Goal: Task Accomplishment & Management: Manage account settings

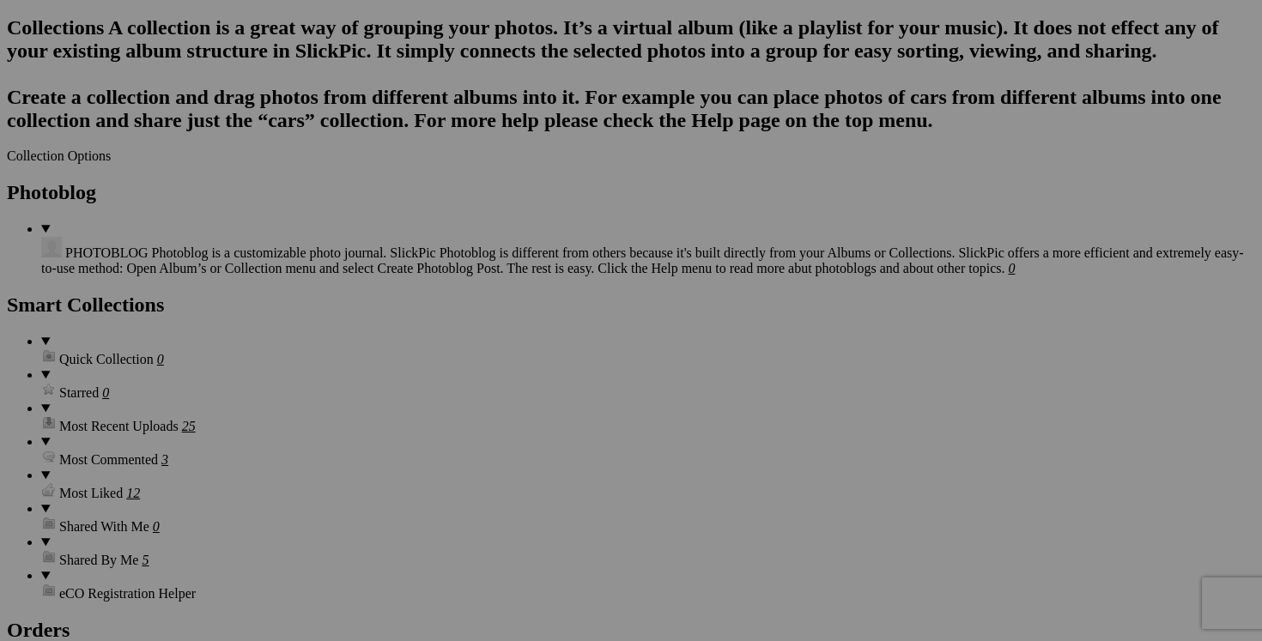
scroll to position [2208, 0]
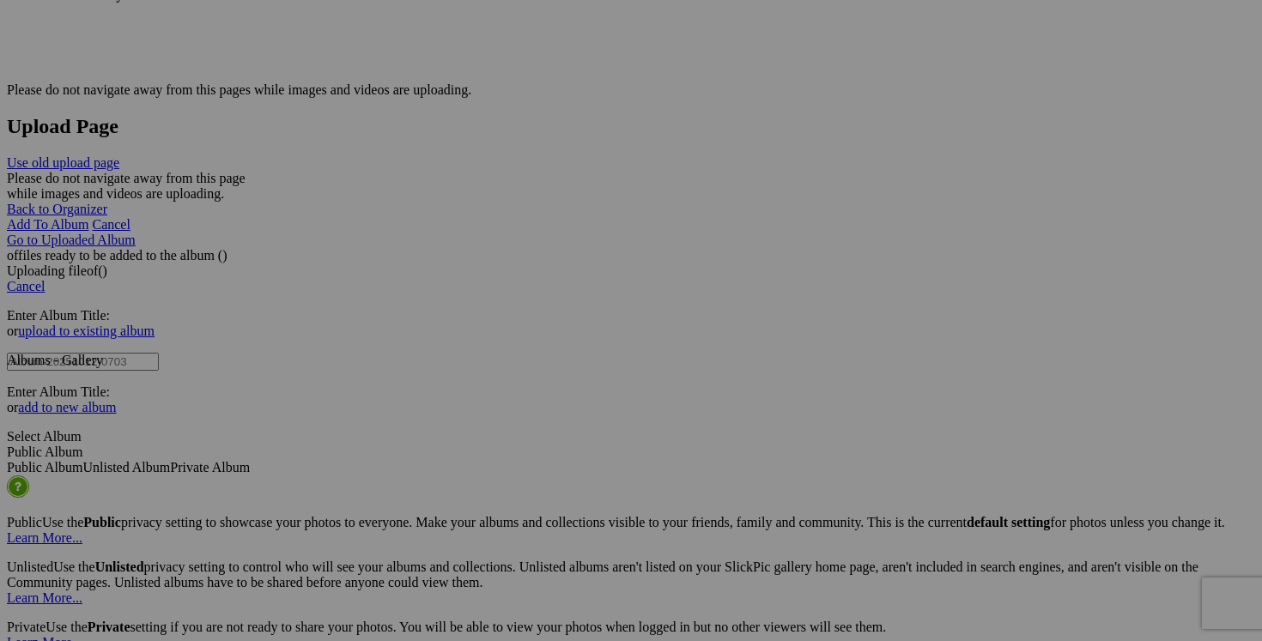
scroll to position [3466, 0]
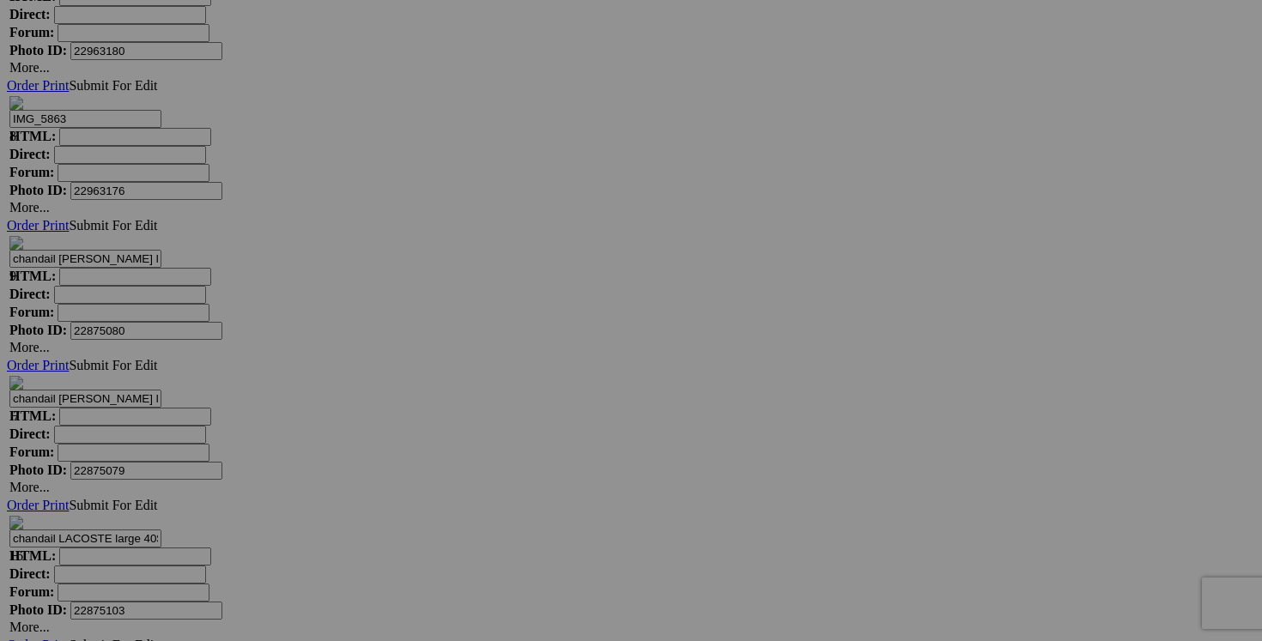
scroll to position [6814, 0]
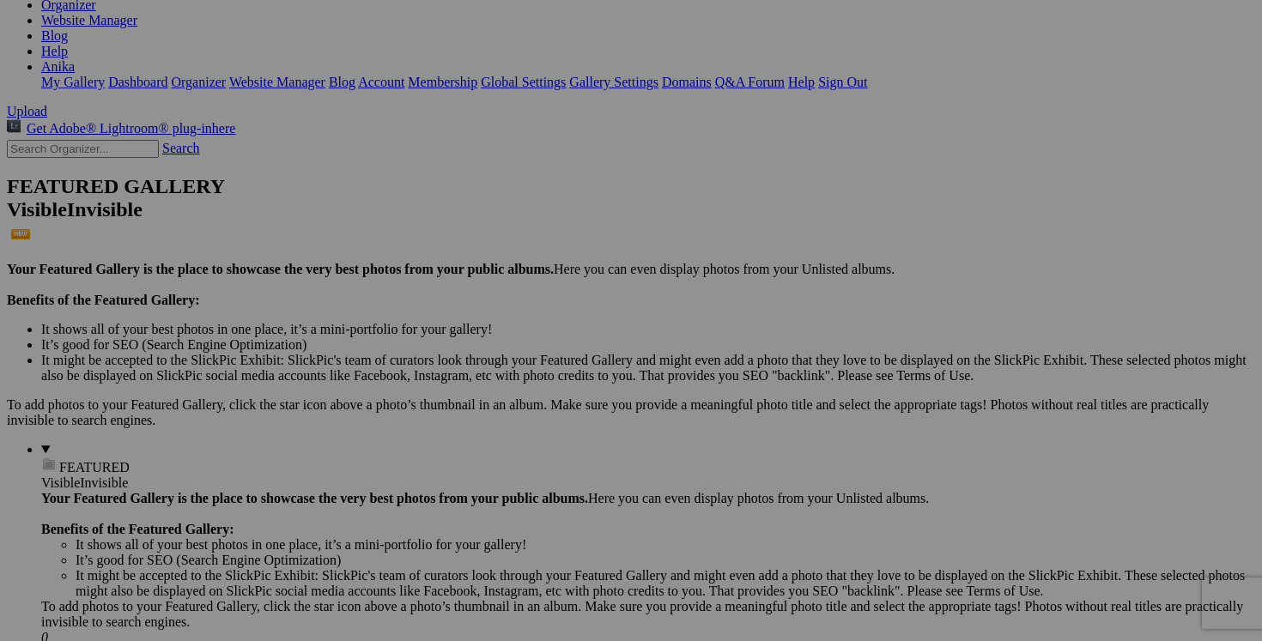
scroll to position [0, 0]
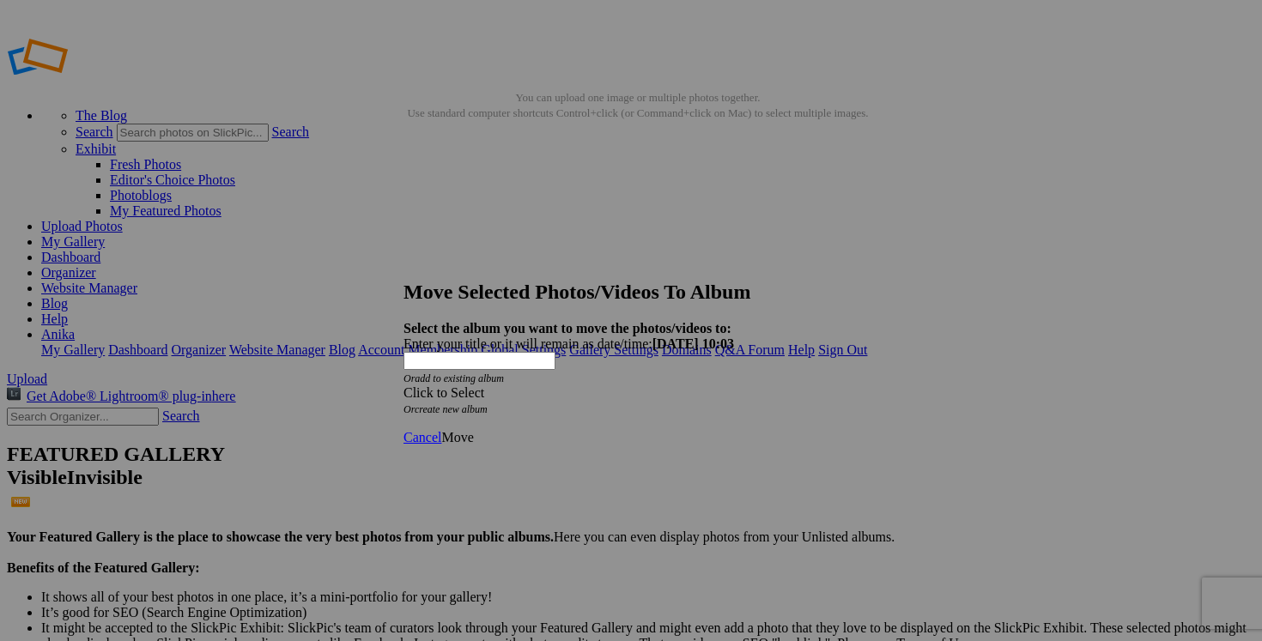
click at [404, 386] on span at bounding box center [404, 393] width 0 height 15
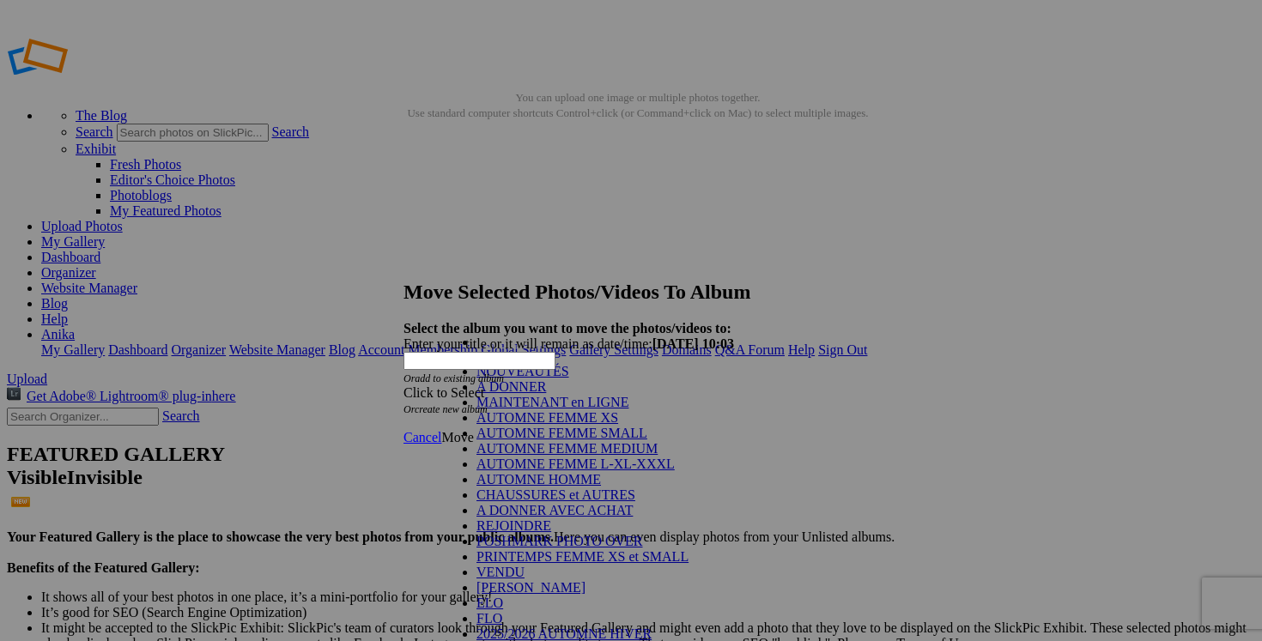
scroll to position [255, 0]
click at [498, 565] on link "VENDU" at bounding box center [501, 572] width 48 height 15
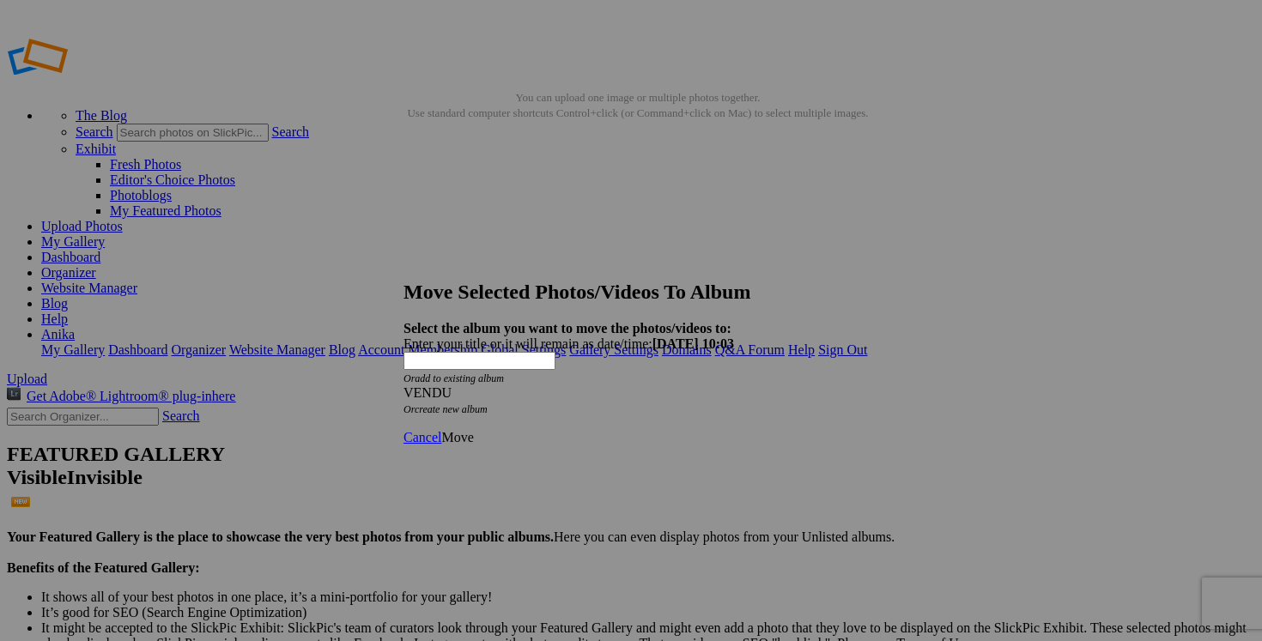
click at [473, 430] on span "Move" at bounding box center [457, 437] width 32 height 15
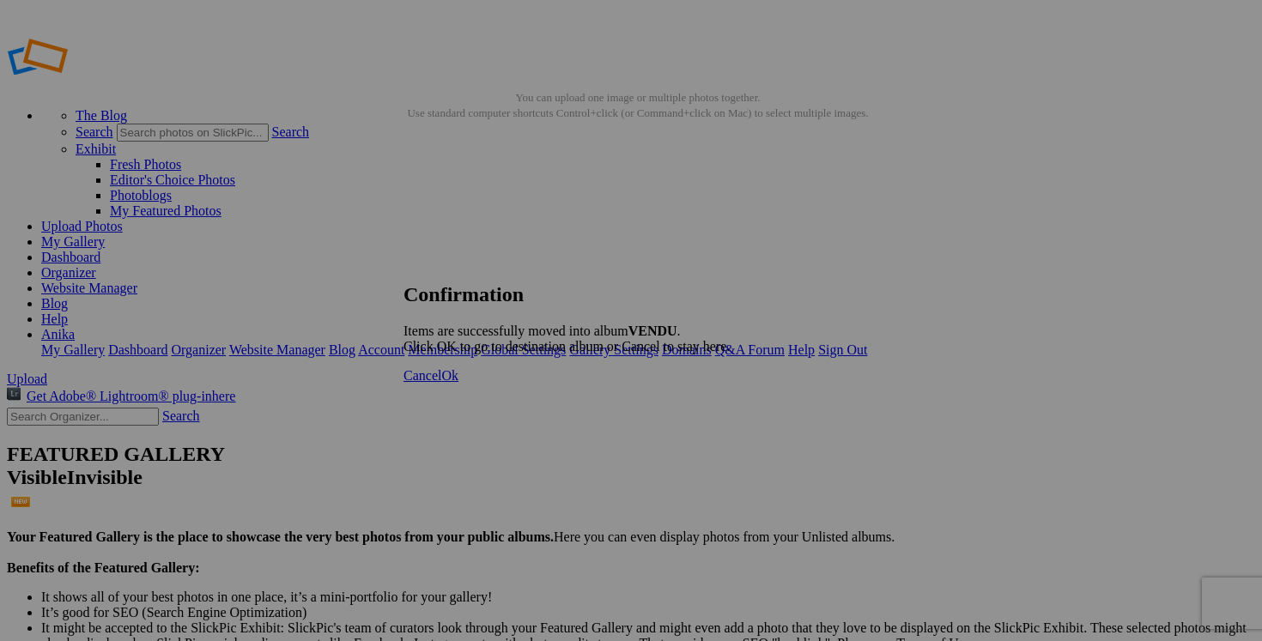
click at [441, 383] on span "Cancel" at bounding box center [423, 375] width 38 height 15
